Goal: Task Accomplishment & Management: Complete application form

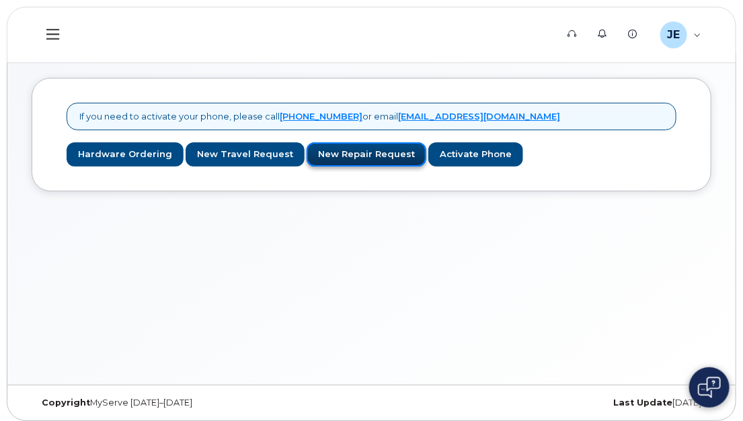
click at [335, 159] on link "New Repair Request" at bounding box center [366, 154] width 120 height 25
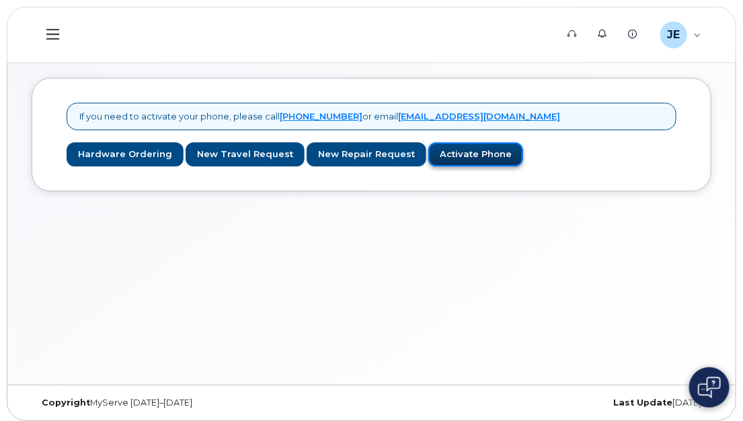
click at [450, 157] on link "Activate Phone" at bounding box center [475, 154] width 95 height 25
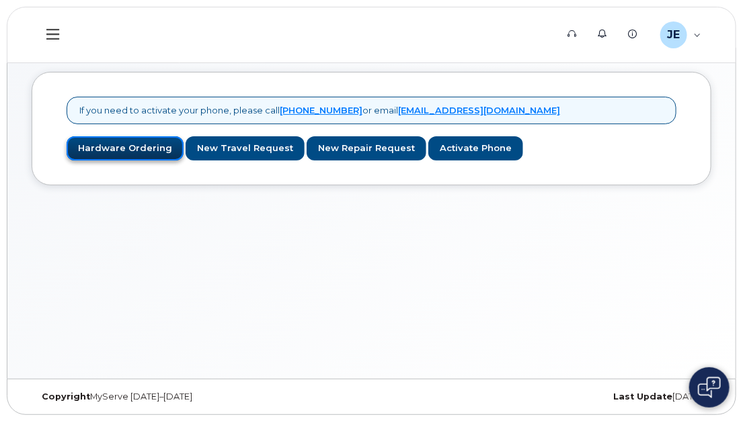
click at [118, 147] on link "Hardware Ordering" at bounding box center [125, 148] width 117 height 25
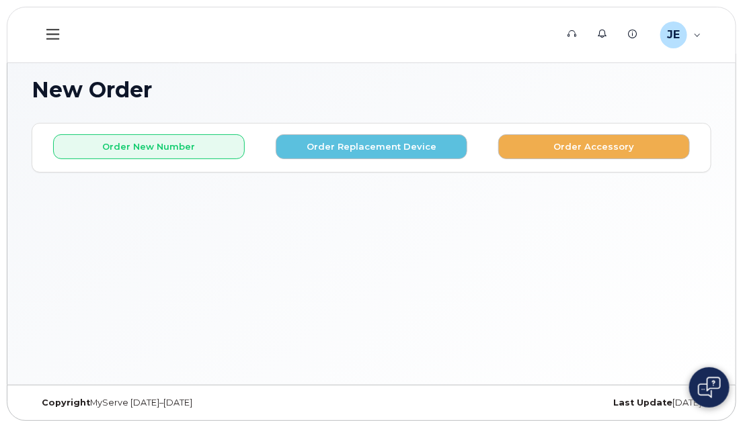
click at [55, 29] on icon at bounding box center [52, 34] width 13 height 11
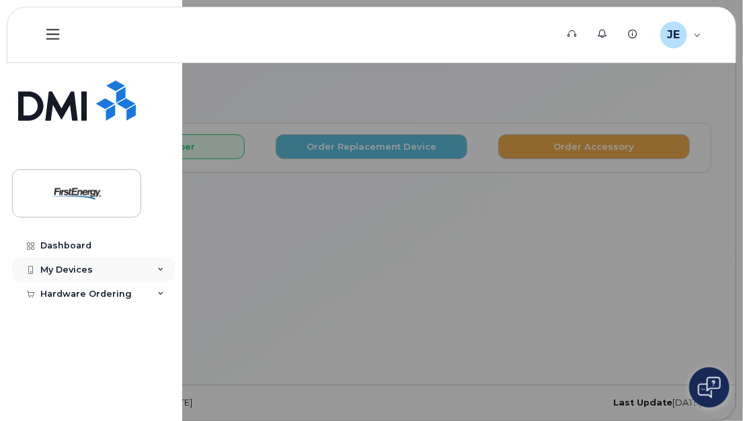
click at [46, 268] on div "My Devices" at bounding box center [66, 270] width 52 height 11
